Goal: Task Accomplishment & Management: Manage account settings

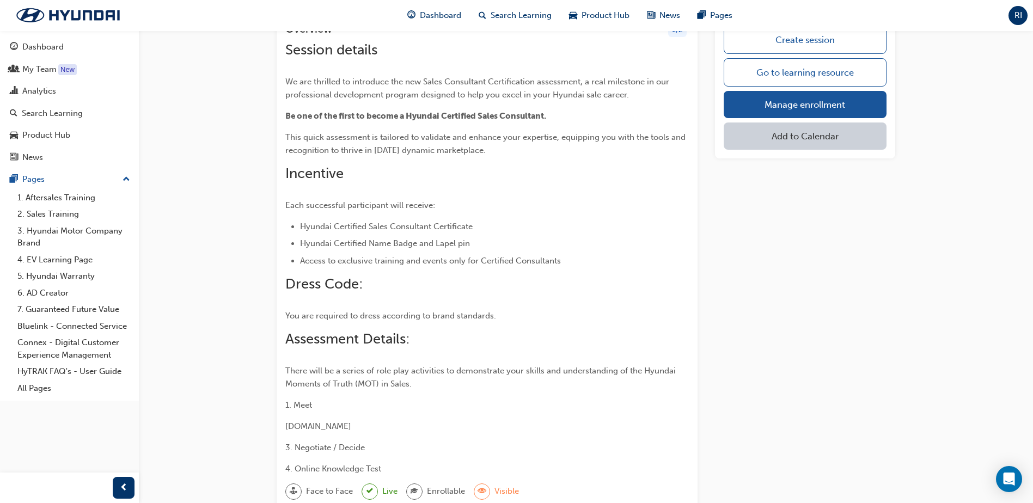
scroll to position [109, 0]
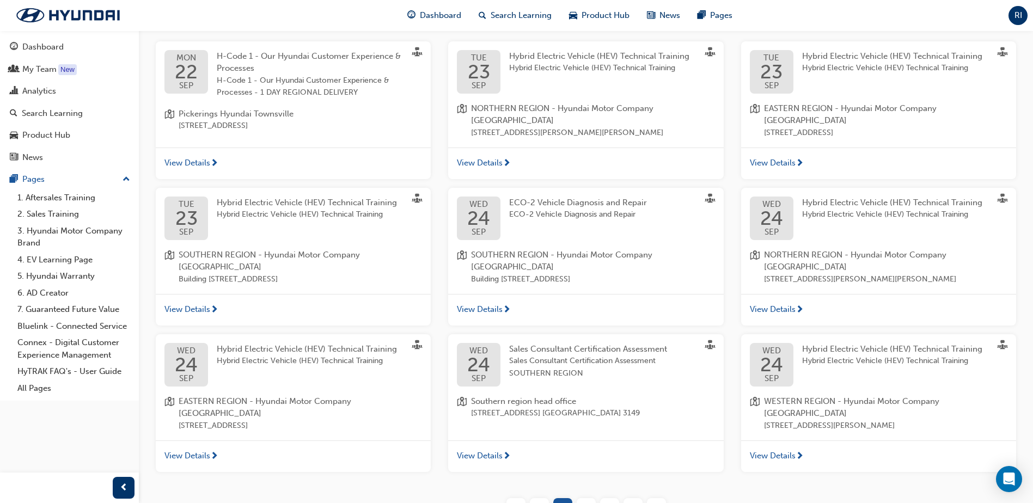
scroll to position [218, 0]
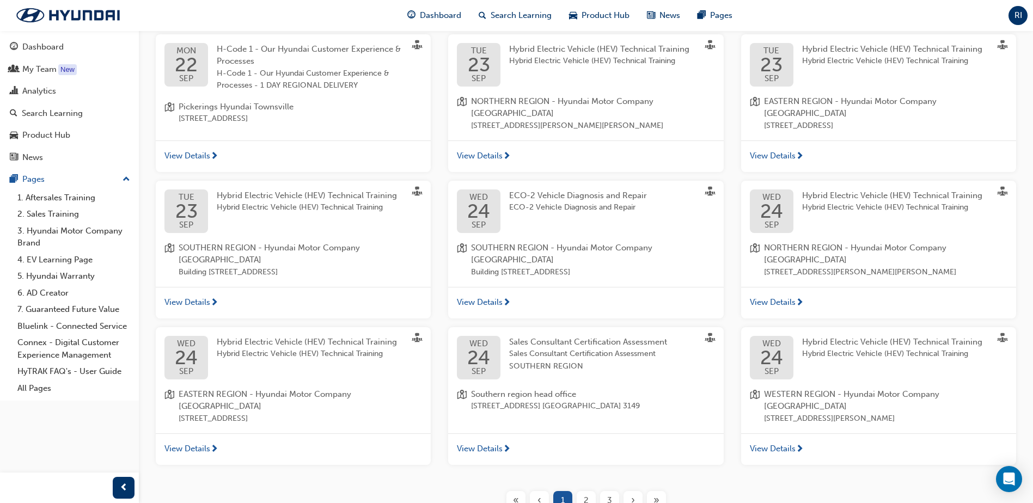
click at [583, 491] on div "2" at bounding box center [586, 500] width 19 height 19
click at [593, 491] on div "2" at bounding box center [586, 500] width 19 height 19
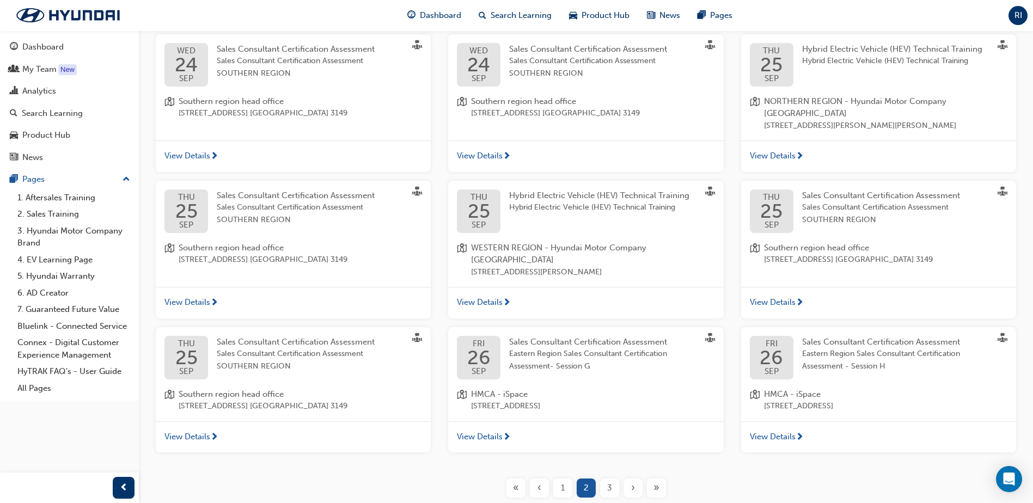
click at [608, 482] on span "3" at bounding box center [609, 488] width 5 height 13
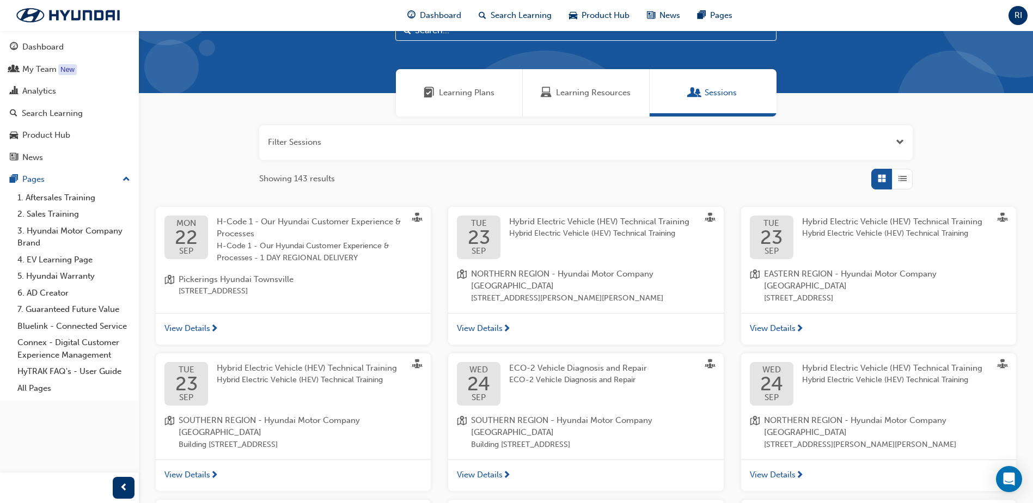
scroll to position [218, 0]
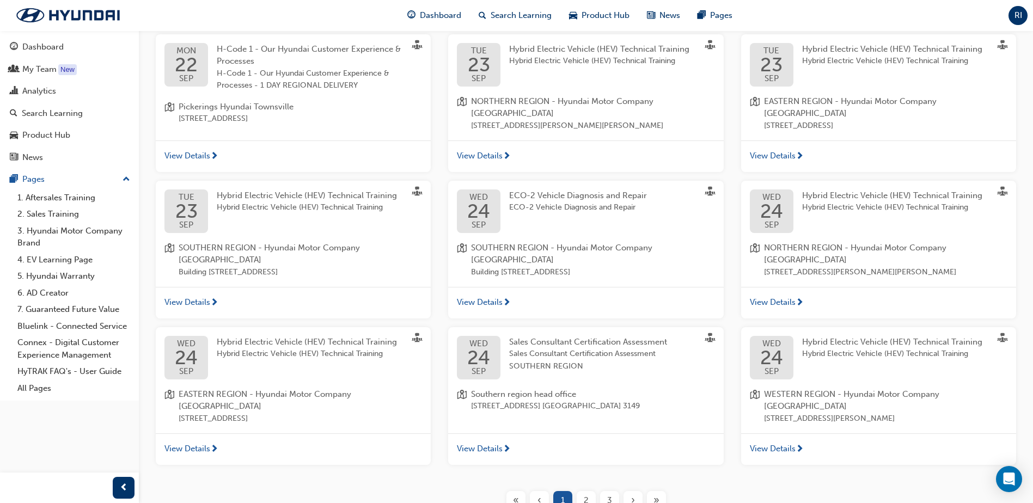
click at [612, 491] on div "3" at bounding box center [609, 500] width 19 height 19
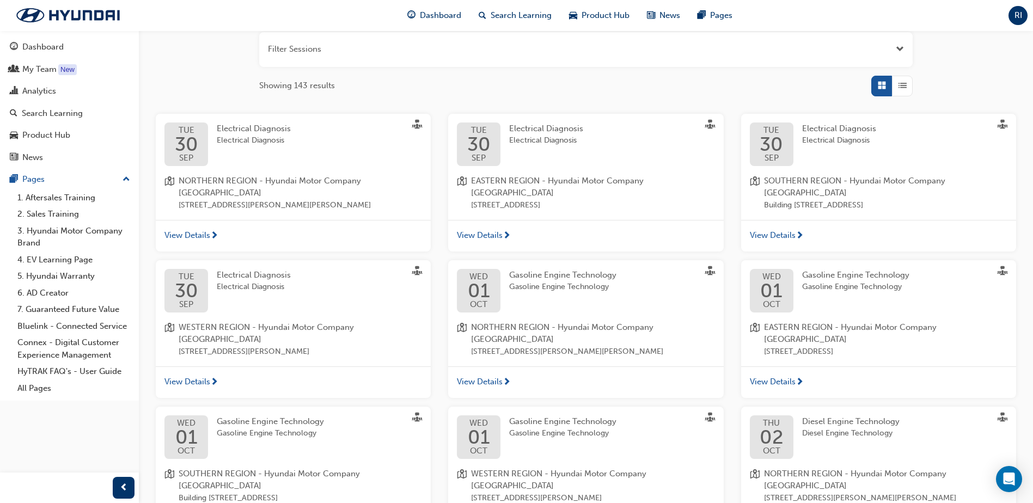
scroll to position [0, 0]
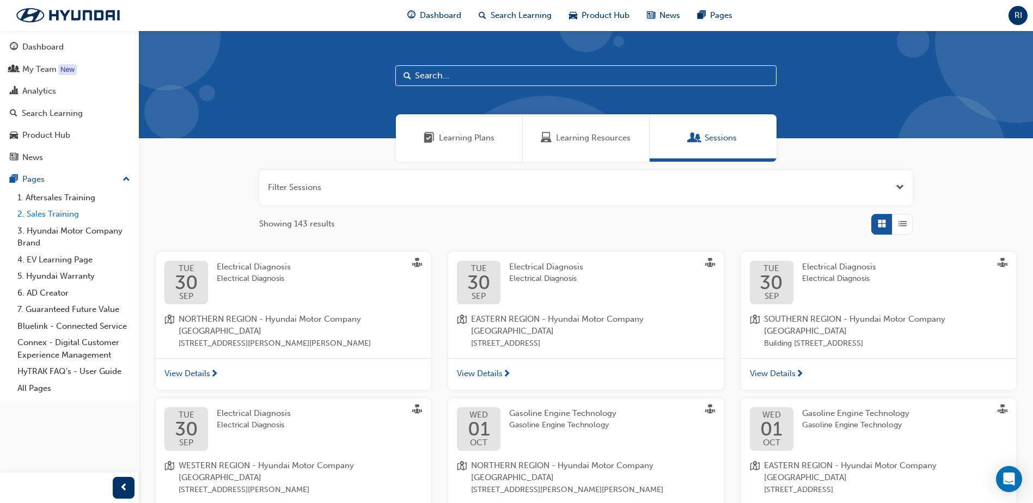
click at [39, 217] on link "2. Sales Training" at bounding box center [73, 214] width 121 height 17
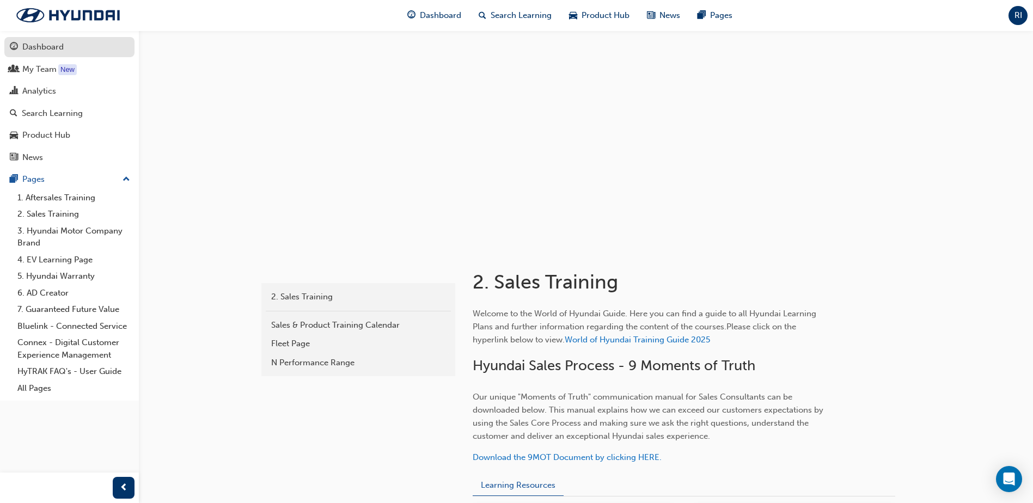
click at [36, 46] on div "Dashboard" at bounding box center [42, 47] width 41 height 13
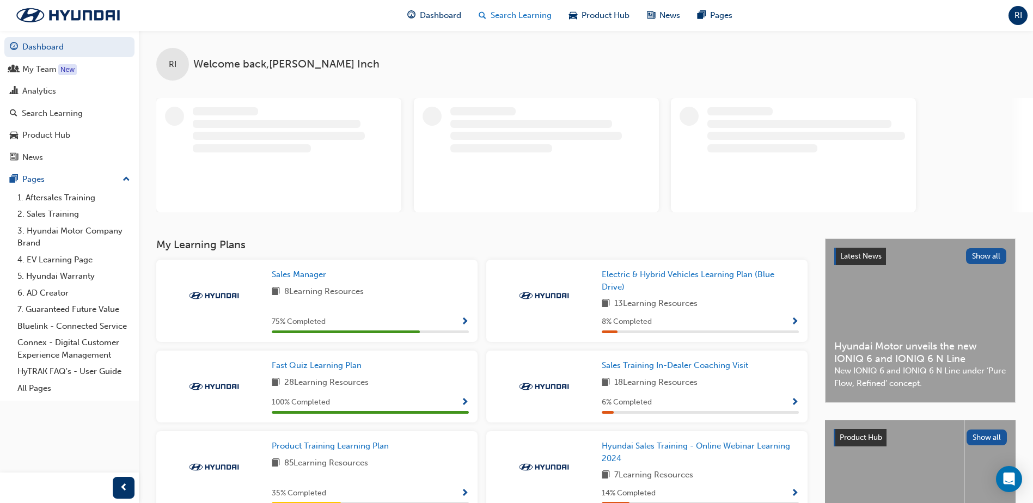
click at [517, 20] on span "Search Learning" at bounding box center [521, 15] width 61 height 13
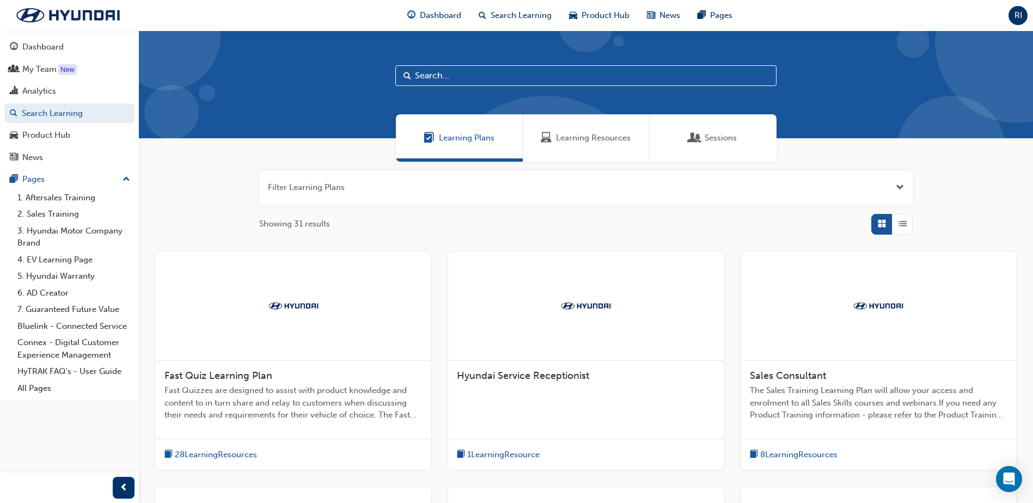
click at [708, 141] on span "Sessions" at bounding box center [721, 138] width 32 height 13
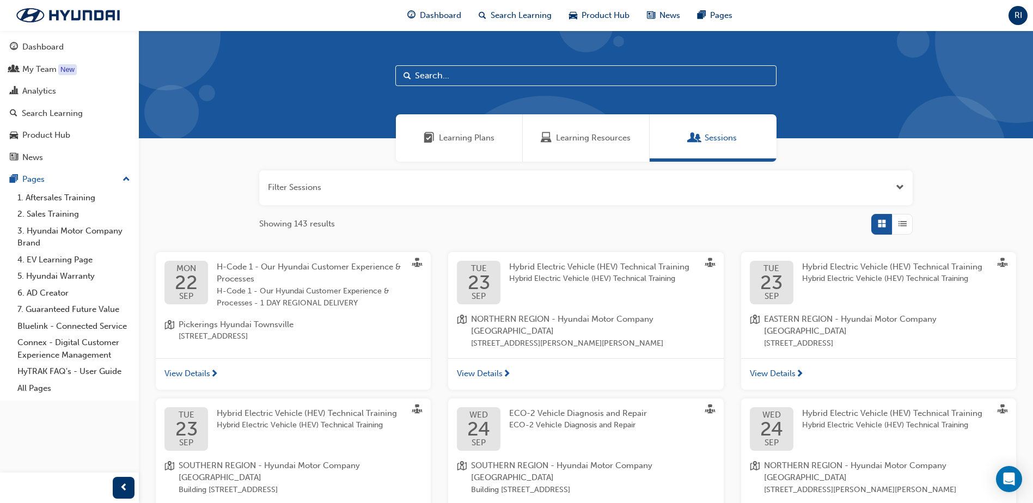
click at [525, 186] on button "button" at bounding box center [585, 187] width 653 height 35
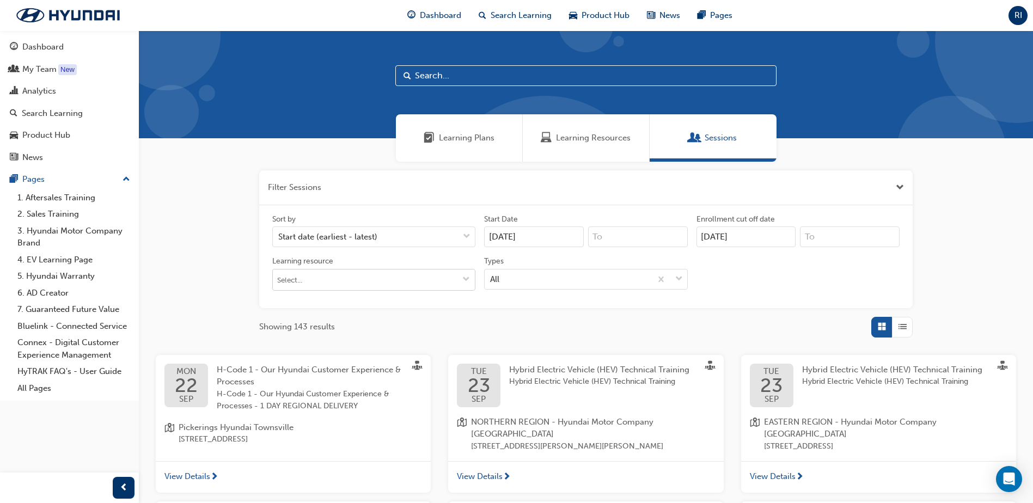
click at [347, 284] on input "Learning resource" at bounding box center [374, 280] width 202 height 21
click at [350, 281] on input "Learning resource No results, type at least 1 character of title or code" at bounding box center [374, 280] width 202 height 21
click at [431, 74] on input "text" at bounding box center [585, 75] width 381 height 21
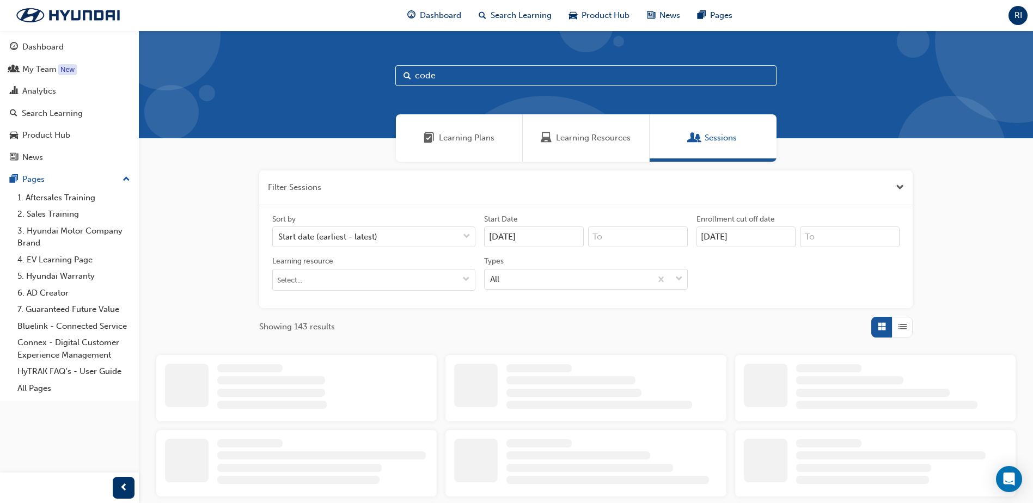
type input "code"
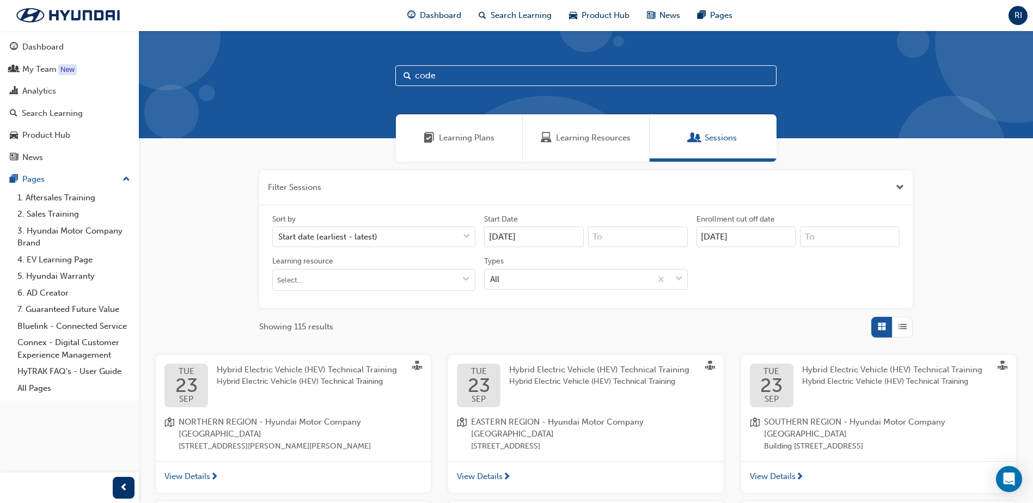
drag, startPoint x: 444, startPoint y: 74, endPoint x: 382, endPoint y: 73, distance: 61.5
click at [382, 73] on div "code" at bounding box center [586, 84] width 894 height 108
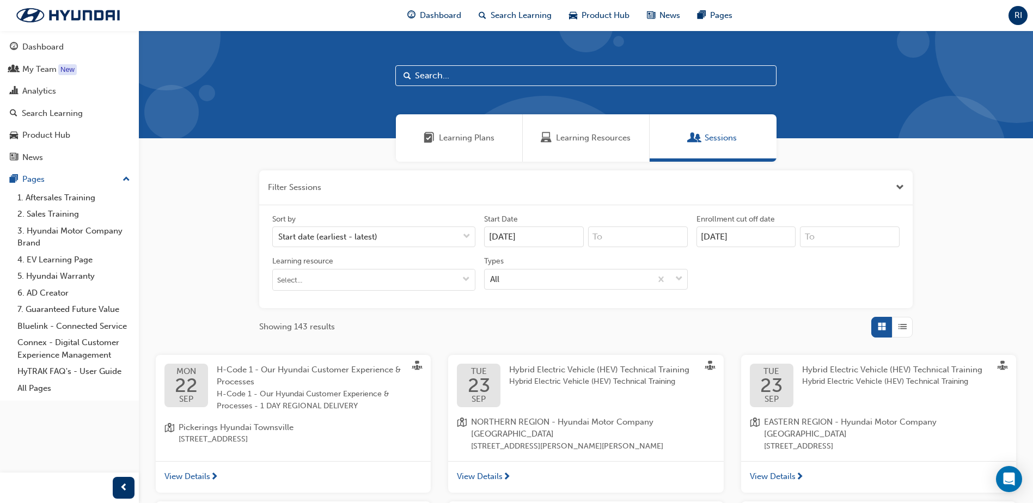
click at [444, 77] on input "text" at bounding box center [585, 75] width 381 height 21
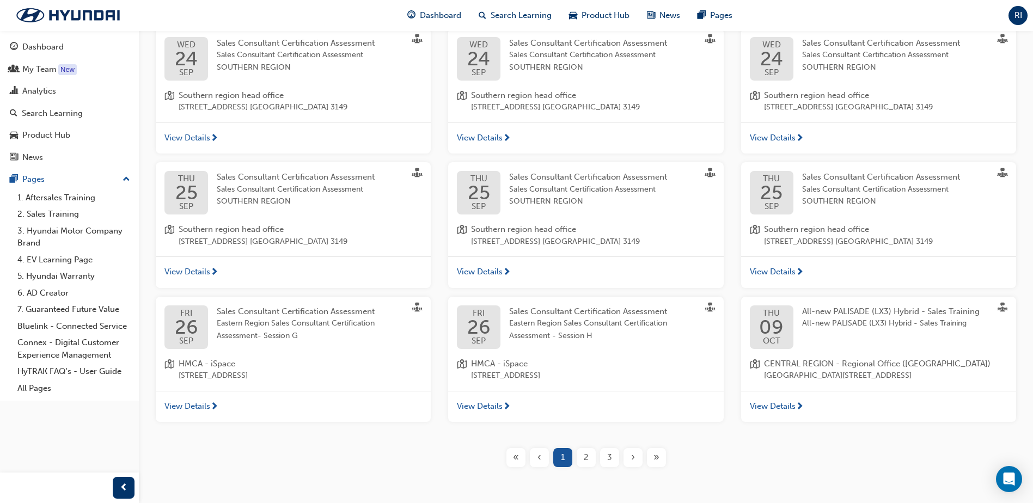
scroll to position [374, 0]
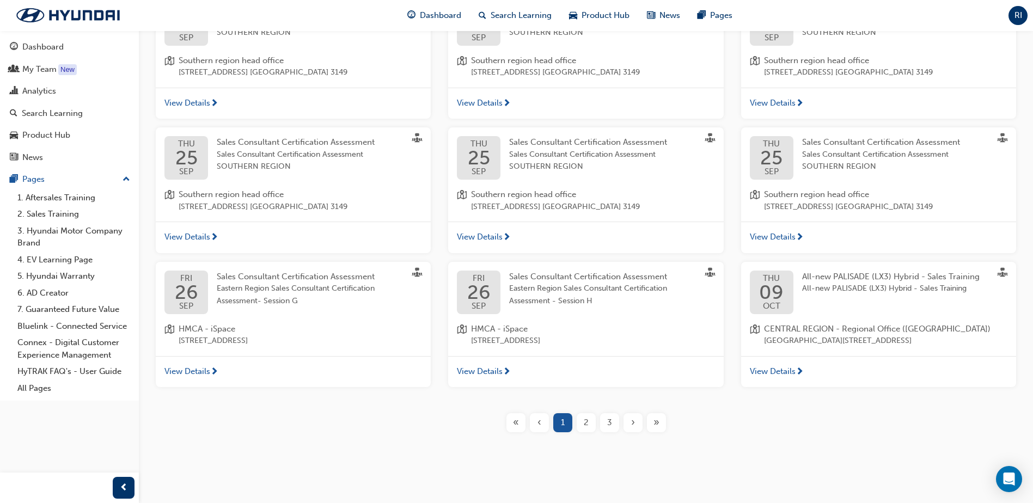
type input "sales"
click at [584, 423] on span "2" at bounding box center [586, 423] width 5 height 13
click at [592, 420] on div "2" at bounding box center [586, 422] width 19 height 19
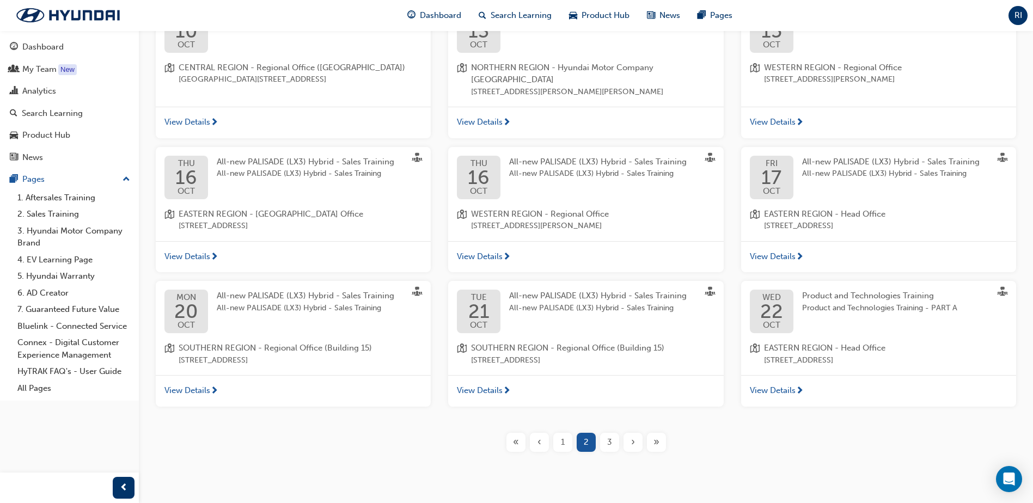
scroll to position [374, 0]
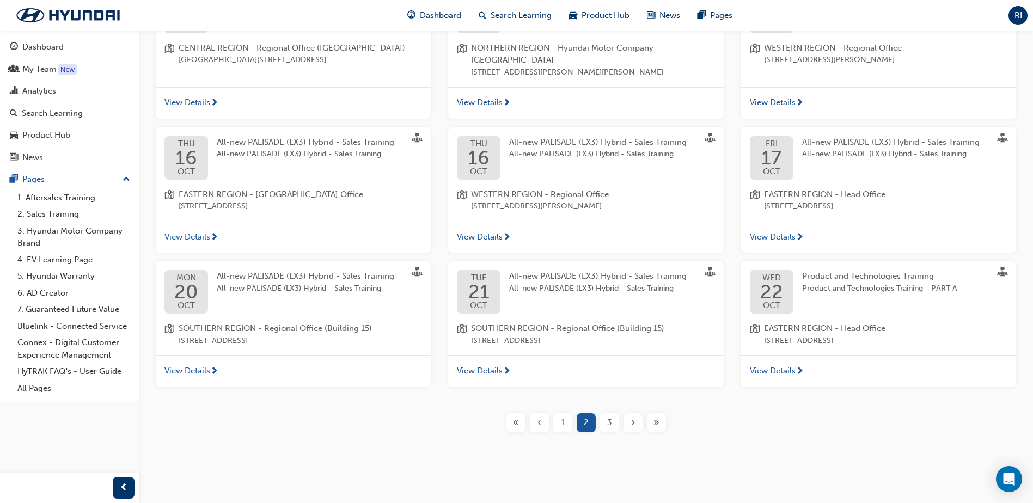
click at [201, 372] on span "View Details" at bounding box center [187, 371] width 46 height 13
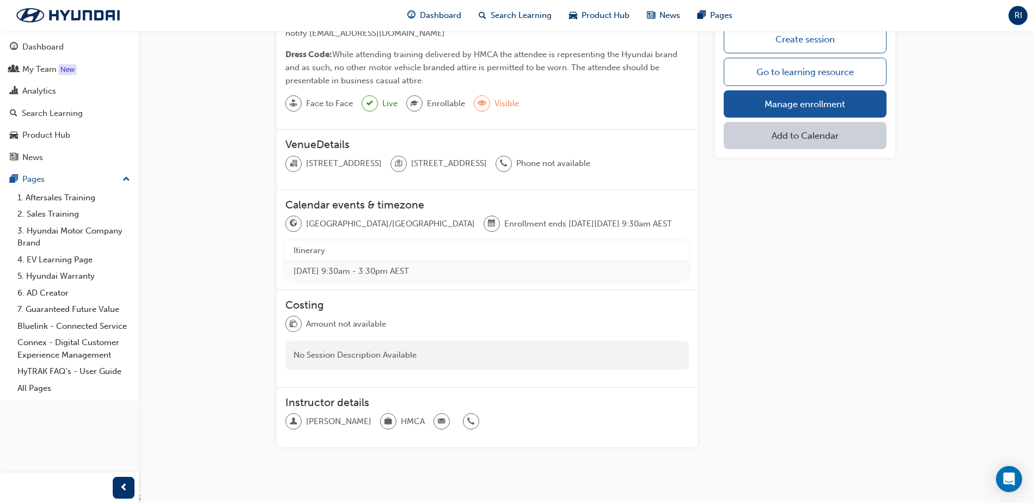
scroll to position [226, 0]
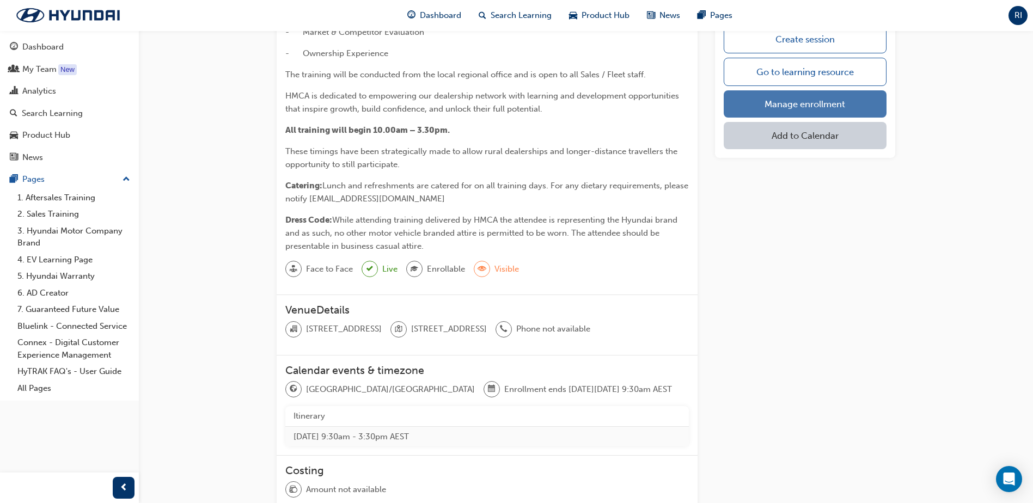
click at [789, 109] on link "Manage enrollment" at bounding box center [805, 103] width 163 height 27
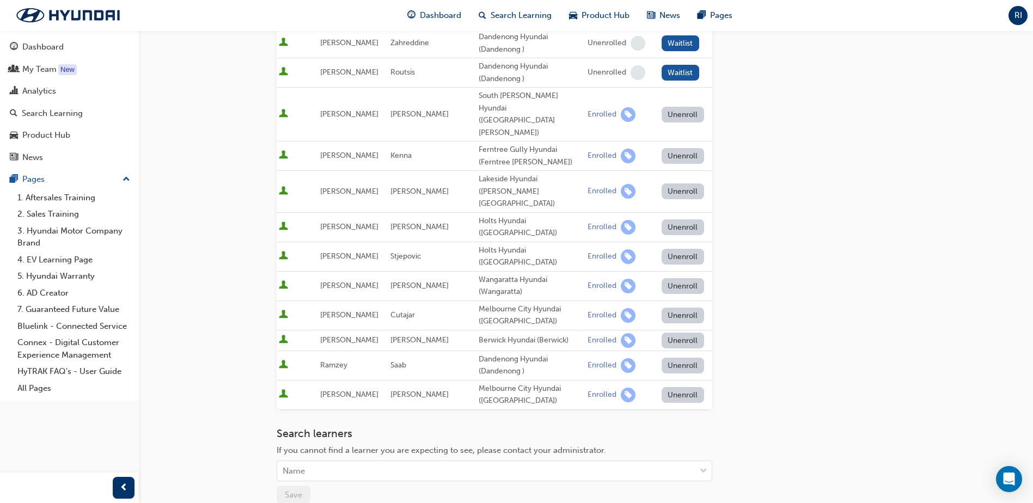
scroll to position [436, 0]
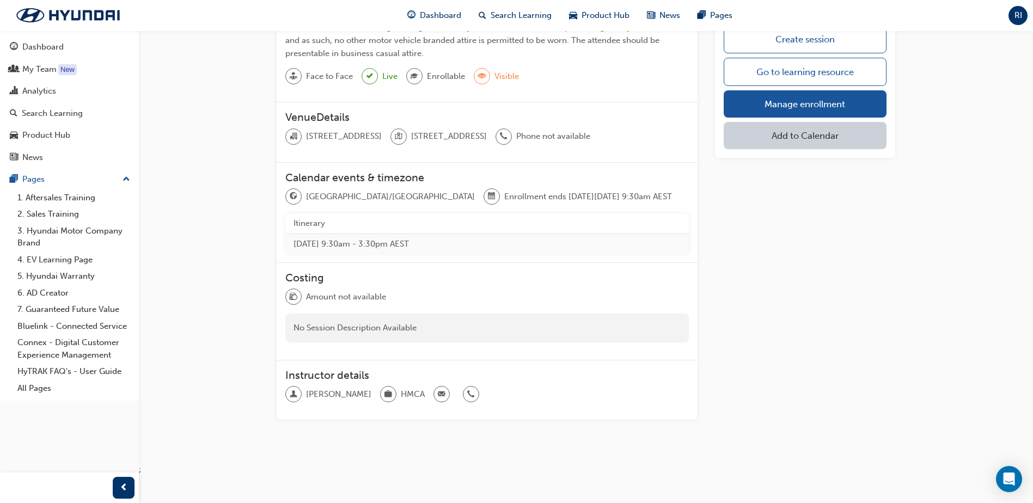
scroll to position [226, 0]
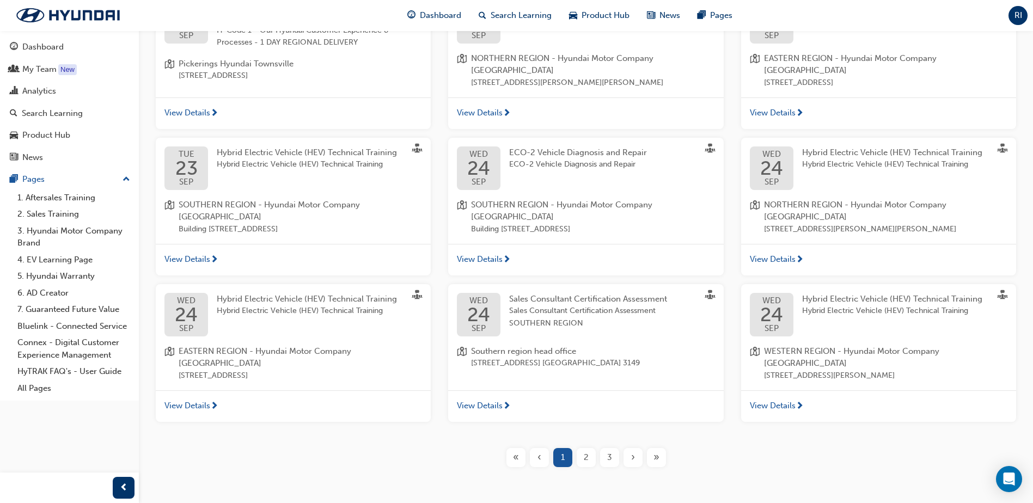
scroll to position [380, 0]
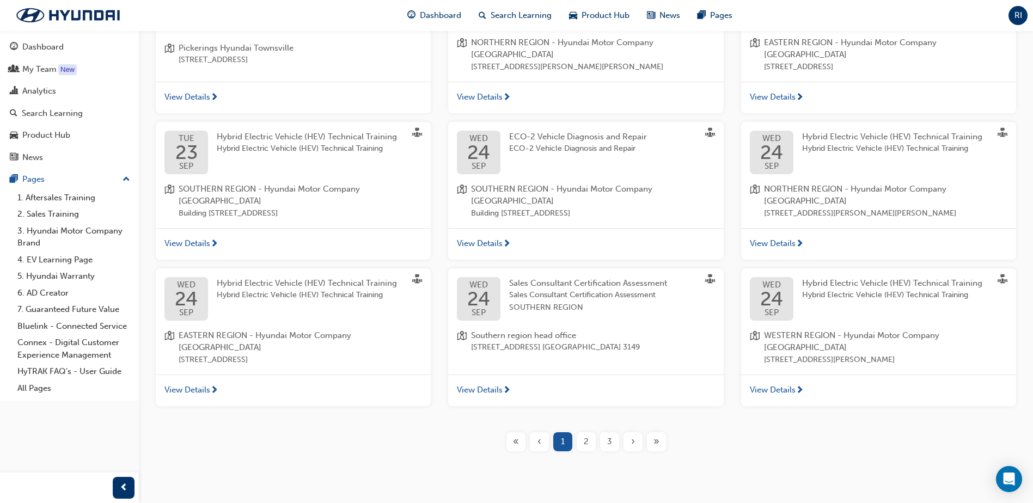
click at [584, 436] on span "2" at bounding box center [586, 442] width 5 height 13
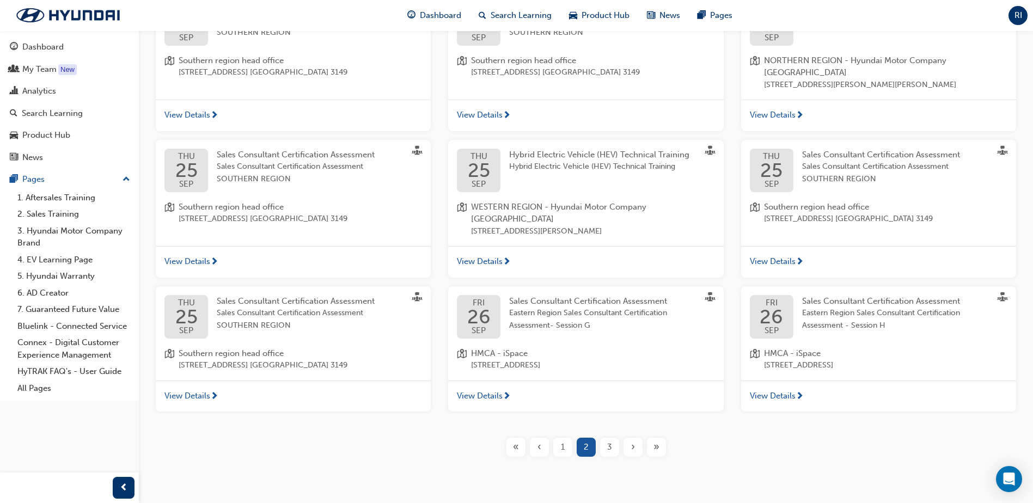
click at [609, 441] on span "3" at bounding box center [609, 447] width 5 height 13
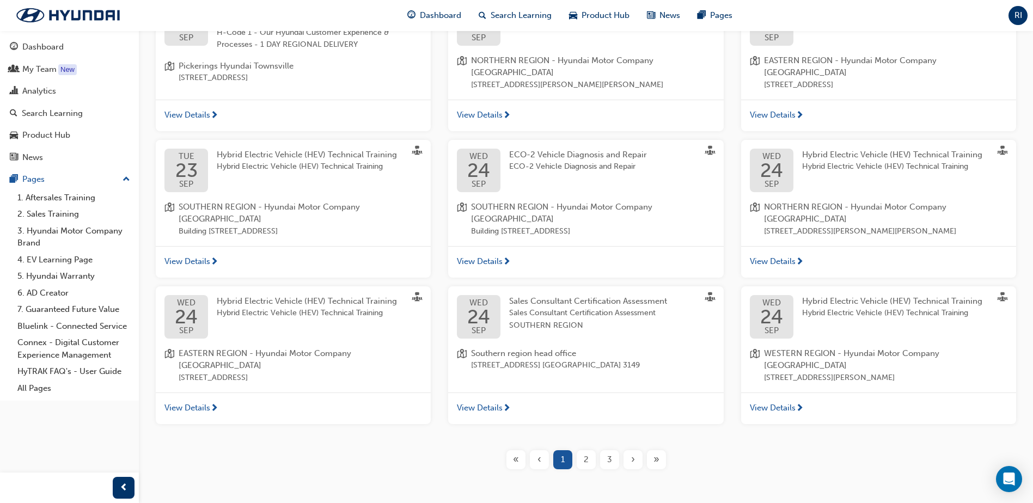
click at [611, 454] on span "3" at bounding box center [609, 460] width 5 height 13
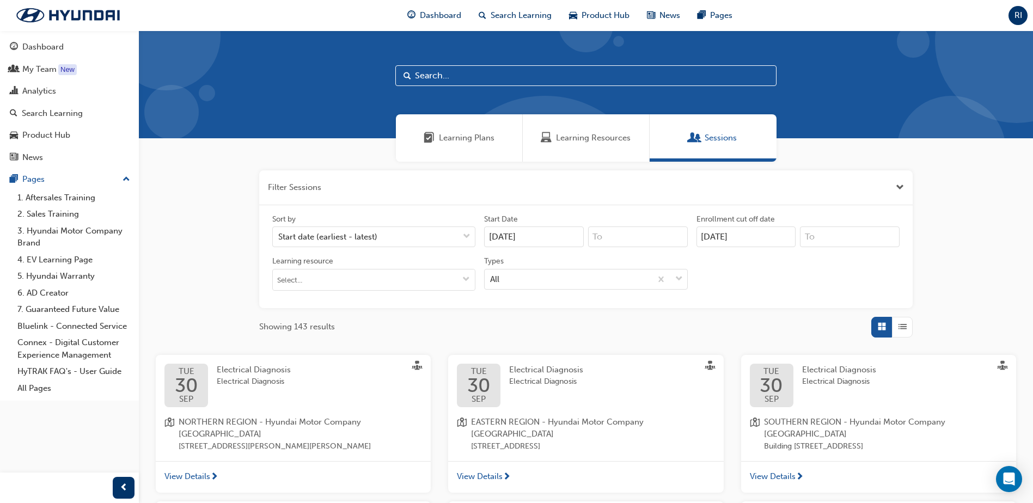
click at [479, 73] on input "text" at bounding box center [585, 75] width 381 height 21
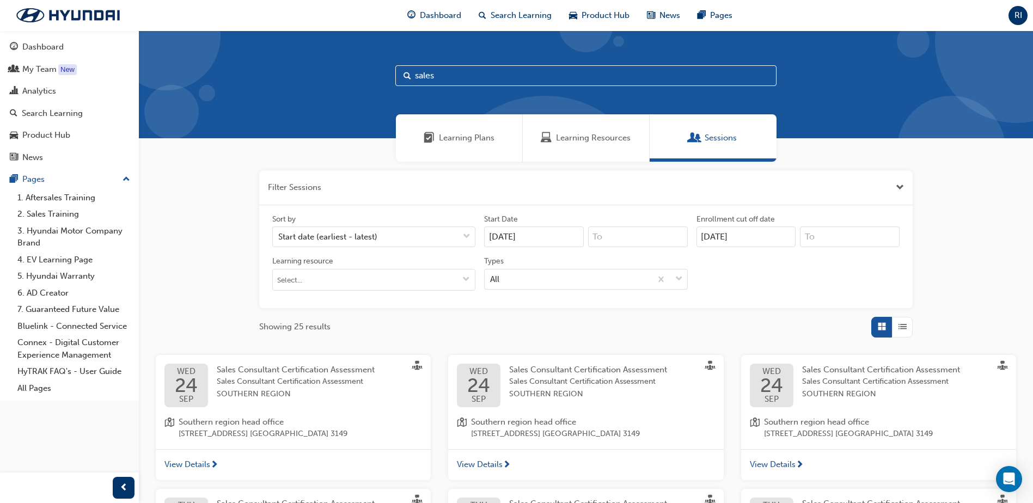
type input "sales"
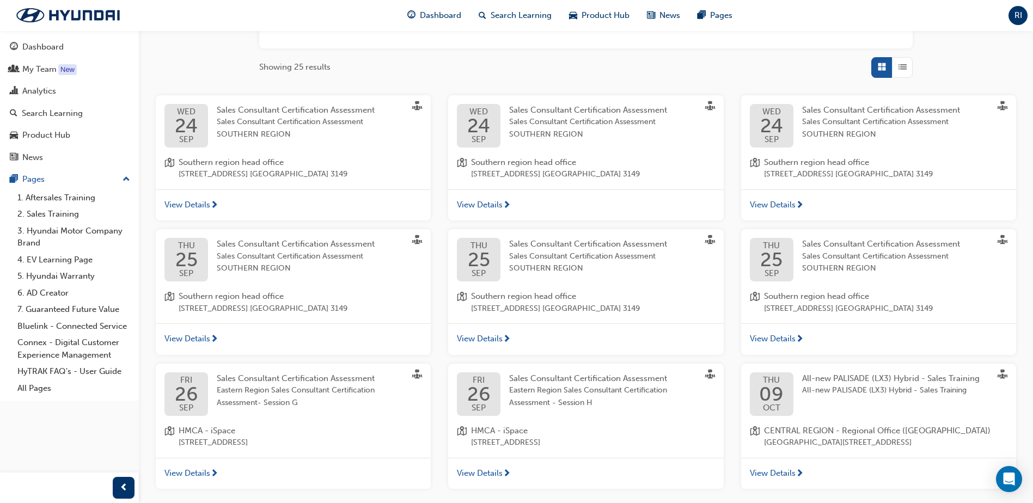
scroll to position [374, 0]
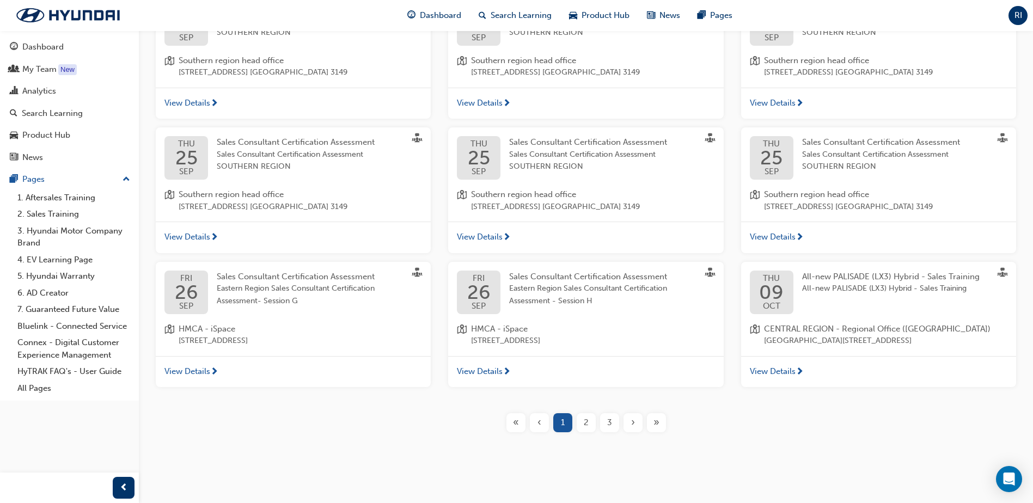
click at [584, 421] on span "2" at bounding box center [586, 423] width 5 height 13
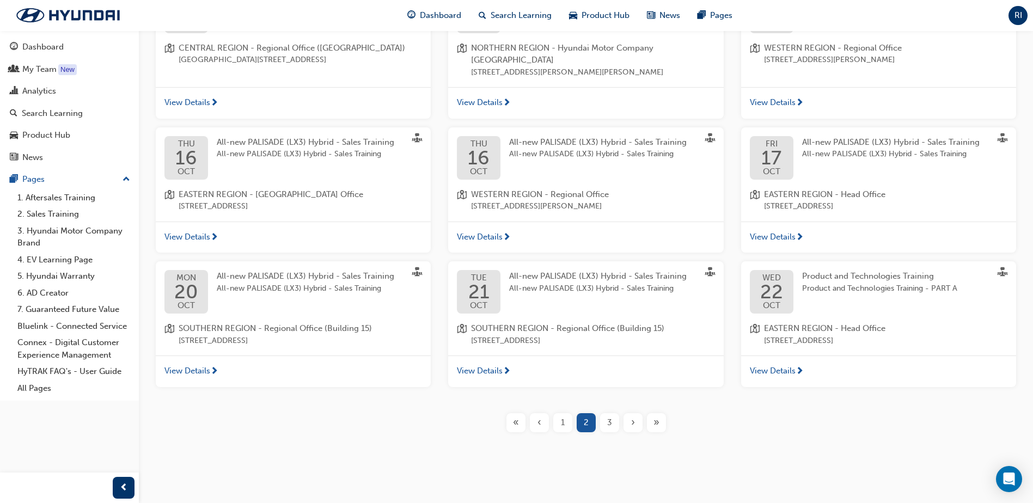
click at [632, 290] on span "All-new PALISADE (LX3) Hybrid - Sales Training" at bounding box center [598, 289] width 178 height 13
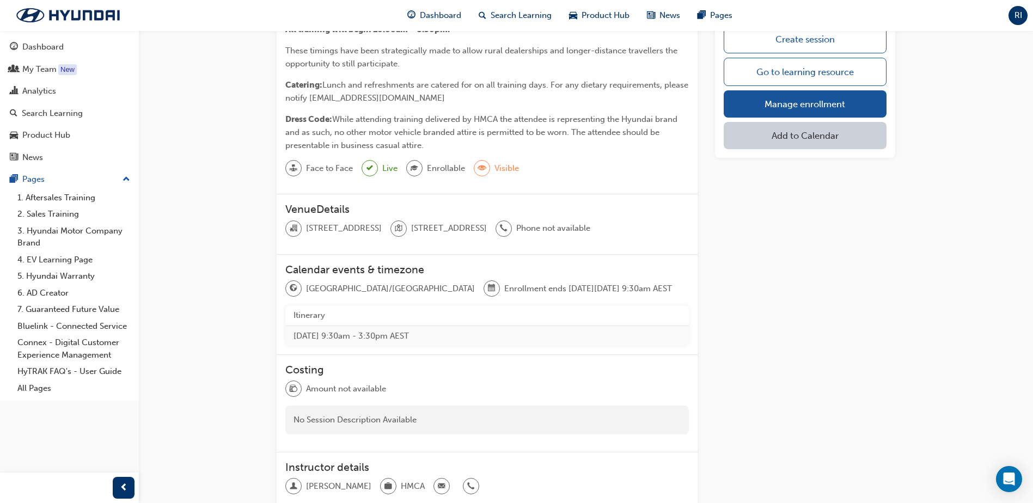
scroll to position [109, 0]
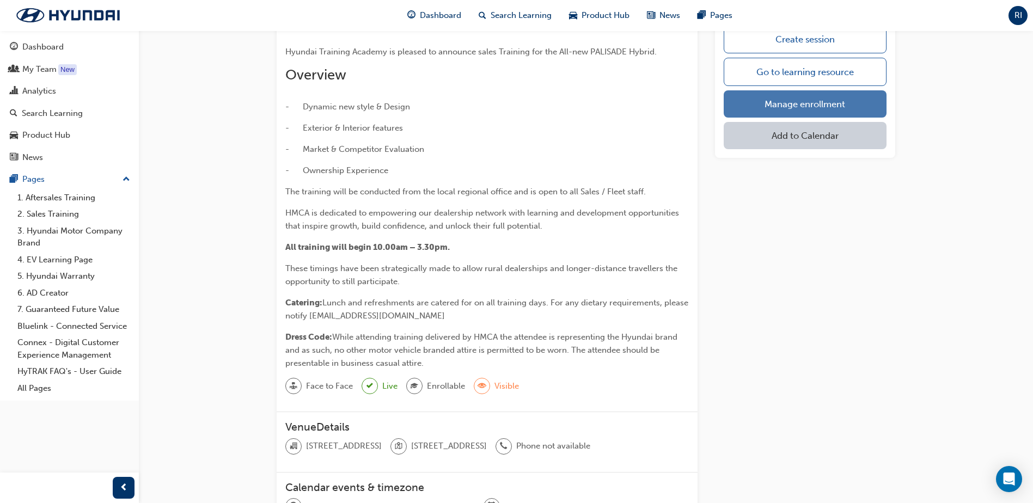
click at [816, 102] on link "Manage enrollment" at bounding box center [805, 103] width 163 height 27
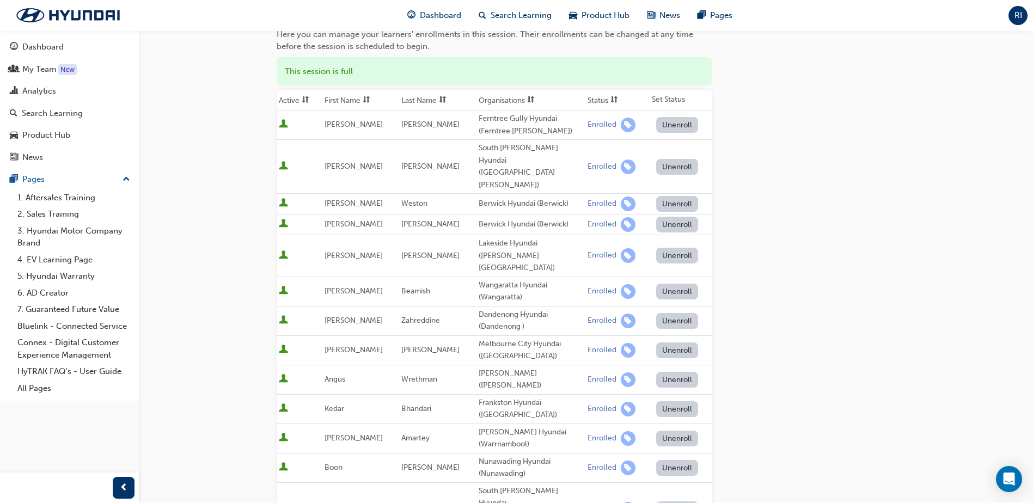
scroll to position [109, 0]
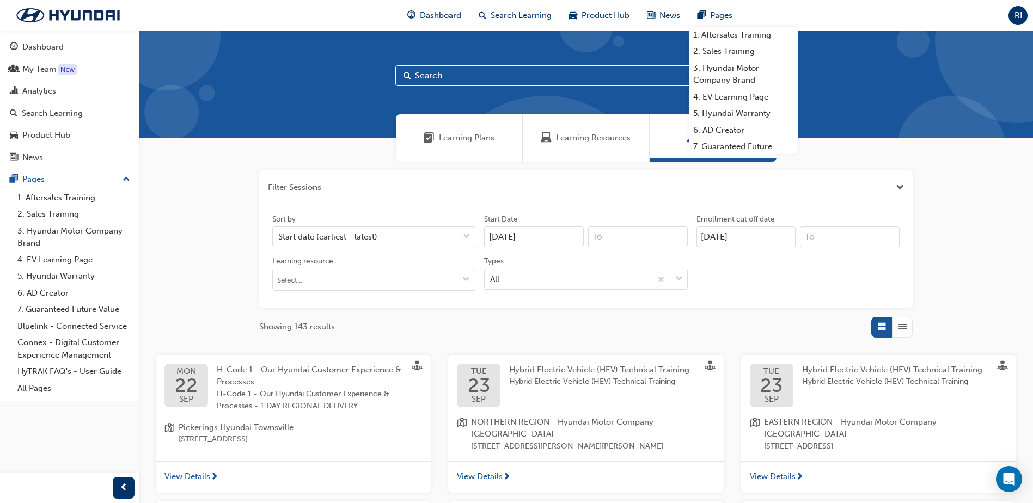
click at [463, 82] on input "text" at bounding box center [585, 75] width 381 height 21
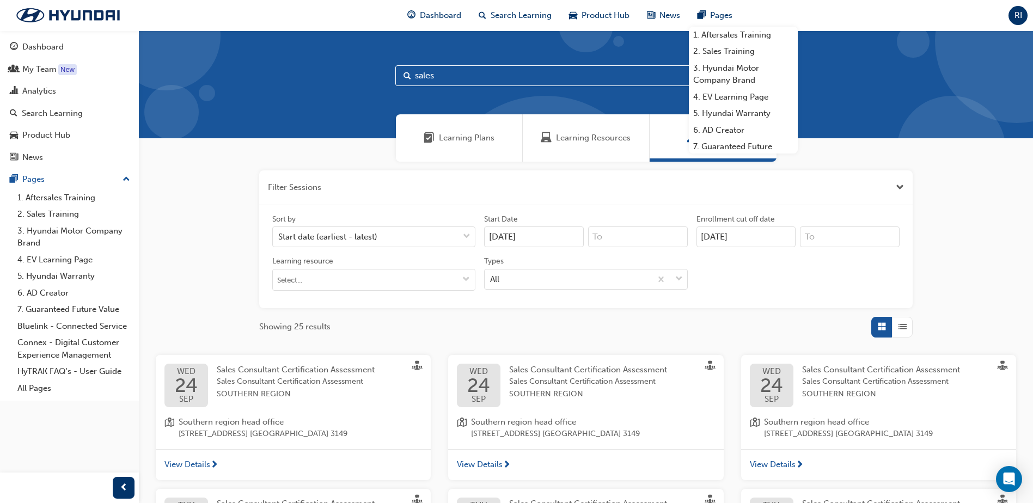
type input "sales"
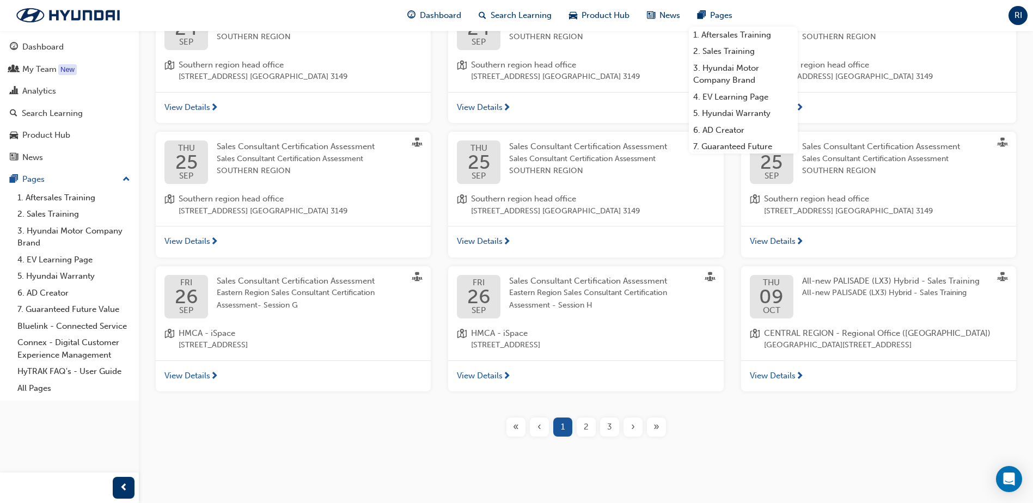
scroll to position [374, 0]
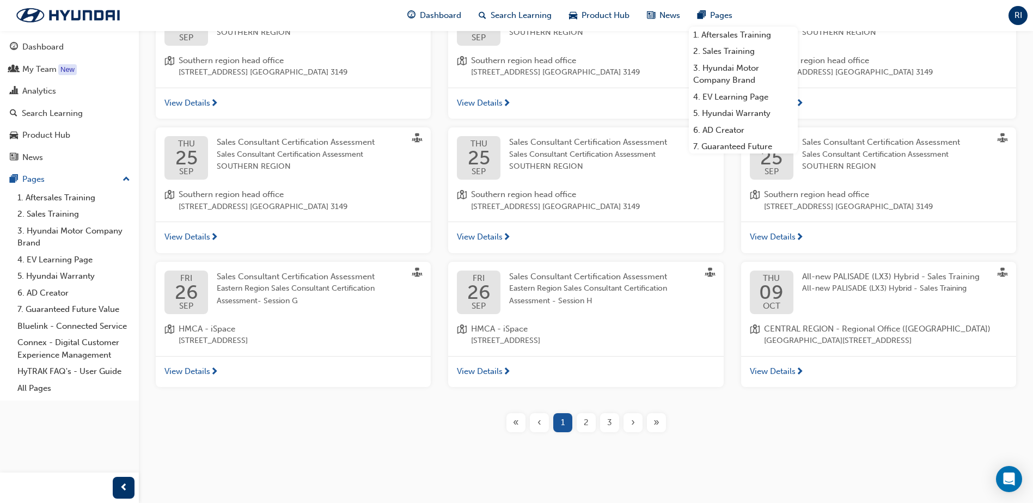
click at [613, 422] on div "3" at bounding box center [609, 422] width 19 height 19
click at [611, 422] on span "3" at bounding box center [609, 423] width 5 height 13
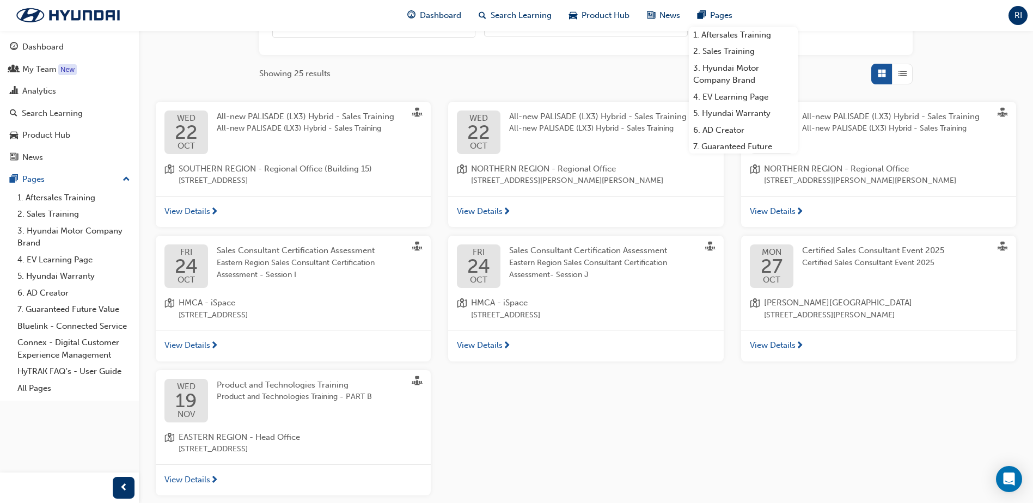
scroll to position [253, 0]
click at [368, 130] on span "All-new PALISADE (LX3) Hybrid - Sales Training" at bounding box center [306, 129] width 178 height 13
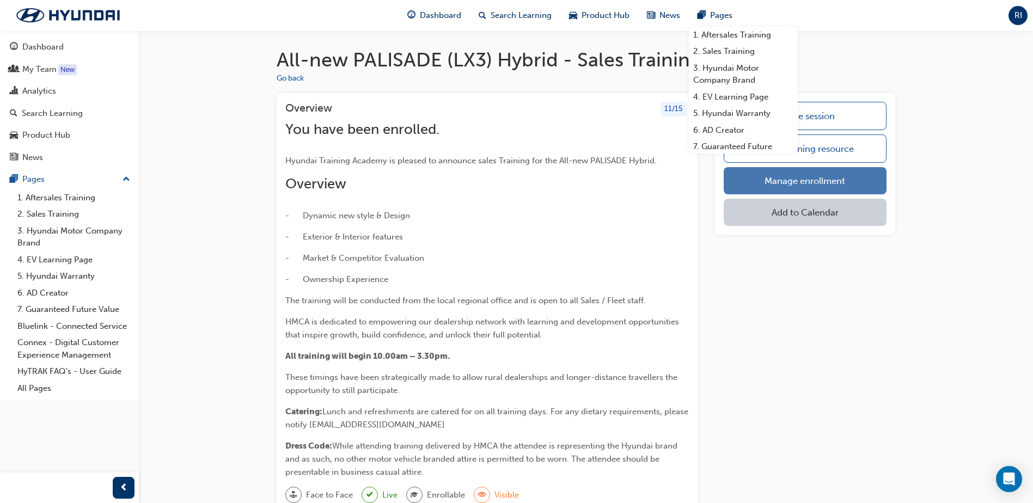
click at [818, 186] on link "Manage enrollment" at bounding box center [805, 180] width 163 height 27
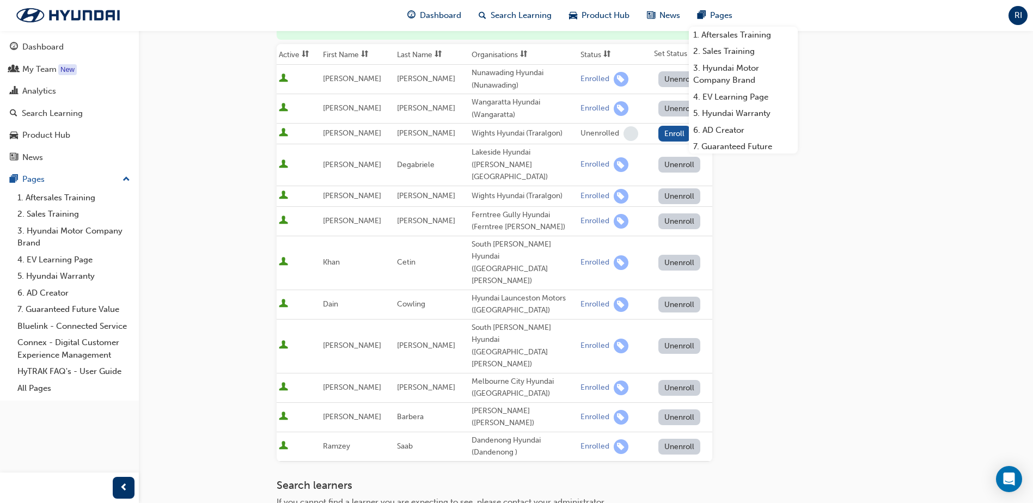
scroll to position [218, 0]
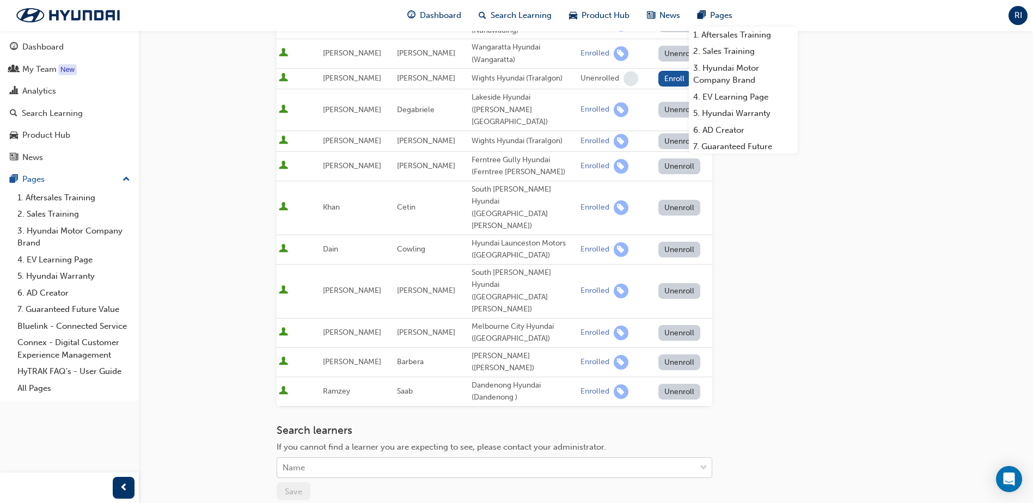
click at [325, 459] on div "Name" at bounding box center [486, 468] width 418 height 19
